Goal: Task Accomplishment & Management: Manage account settings

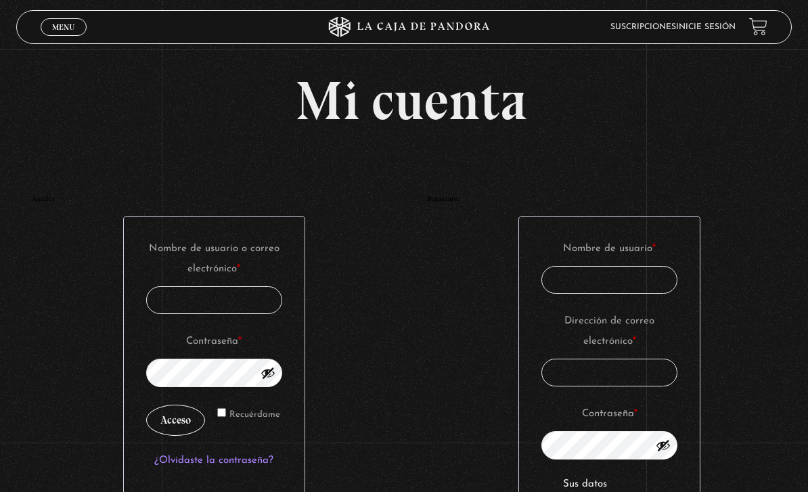
click at [53, 26] on span "Menu" at bounding box center [63, 27] width 22 height 8
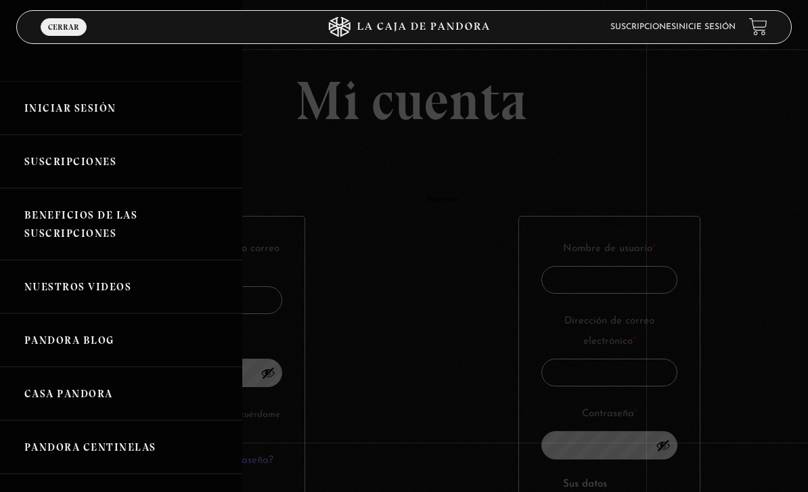
click at [41, 112] on link "Iniciar Sesión" at bounding box center [121, 107] width 242 height 53
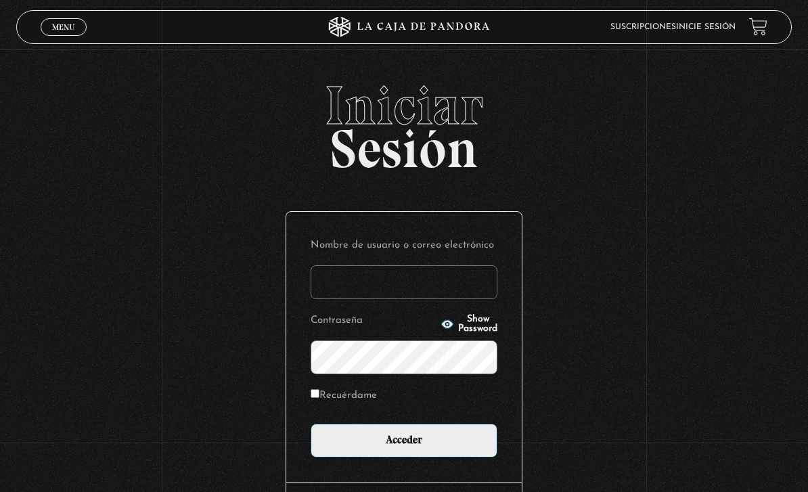
type input "[EMAIL_ADDRESS][DOMAIN_NAME]"
click at [404, 447] on input "Acceder" at bounding box center [404, 441] width 187 height 34
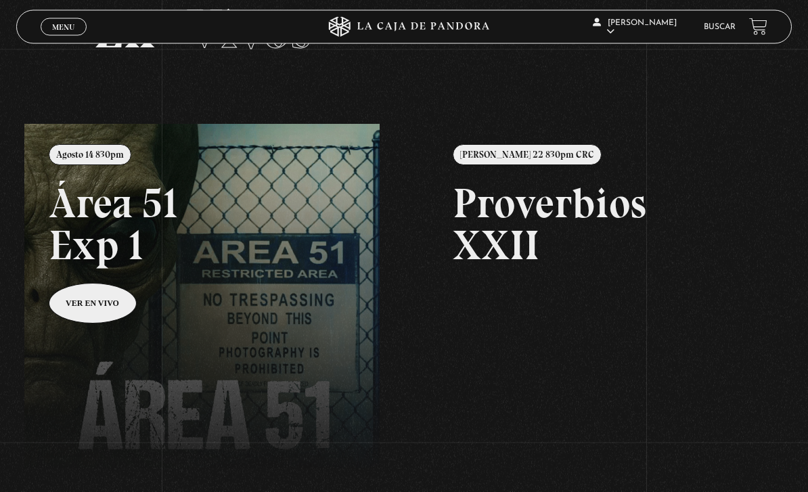
scroll to position [88, 0]
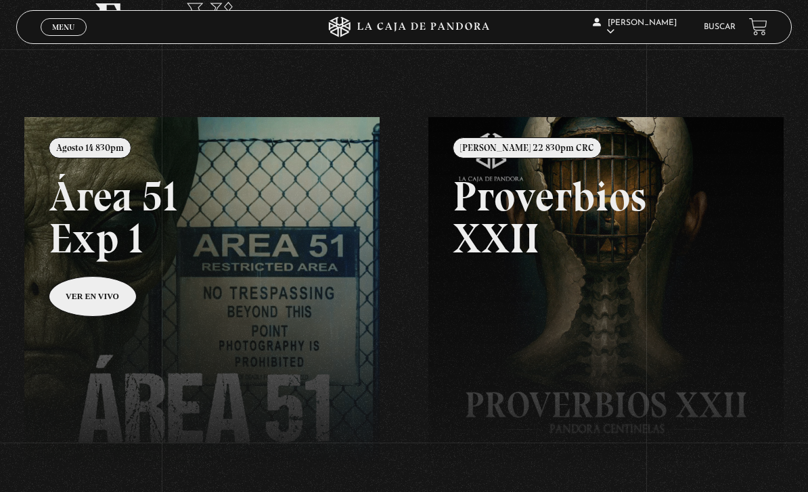
click at [87, 312] on link at bounding box center [428, 363] width 808 height 492
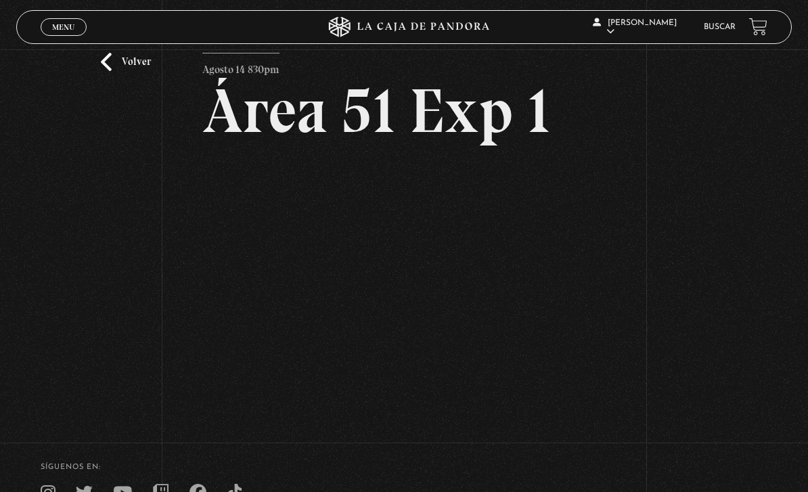
scroll to position [28, 0]
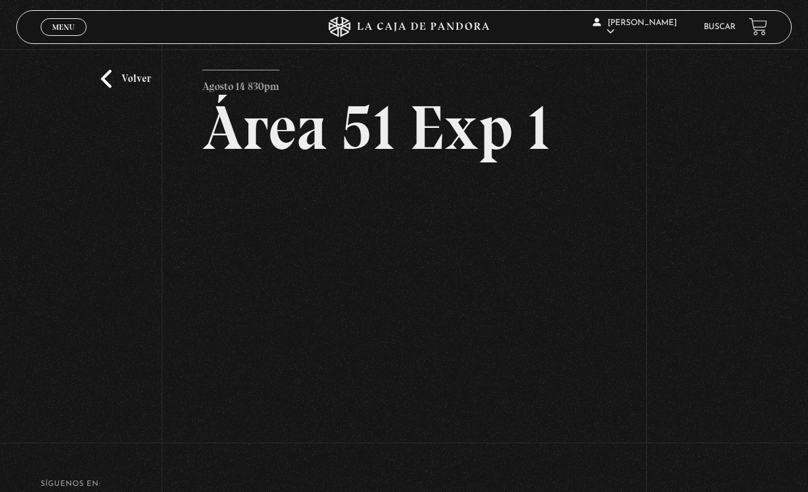
click at [100, 363] on div "Volver Agosto 14 830pm Área 51 Exp 1" at bounding box center [404, 227] width 808 height 413
